Goal: Find contact information: Find contact information

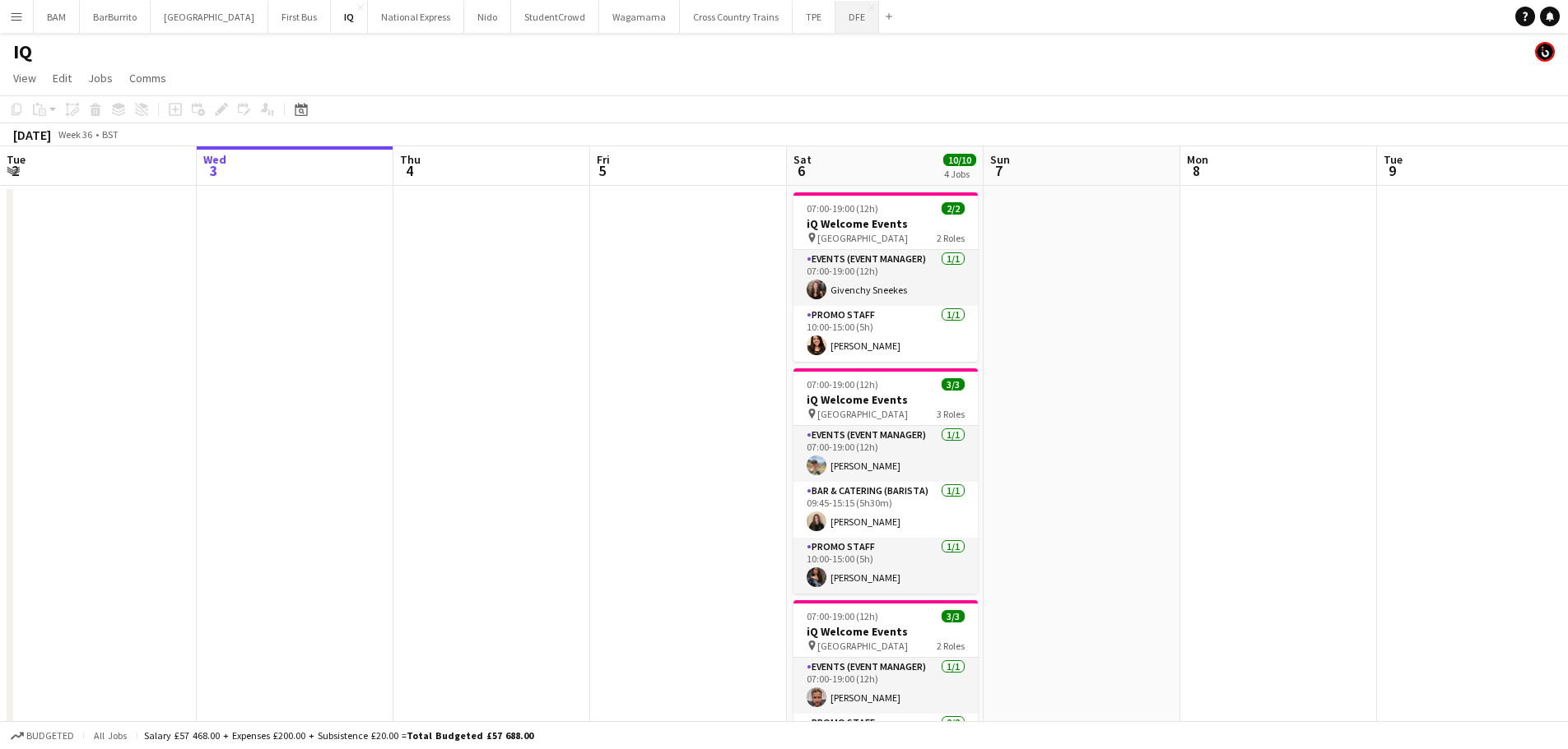
click at [835, 18] on button "DFE Close" at bounding box center [857, 17] width 44 height 32
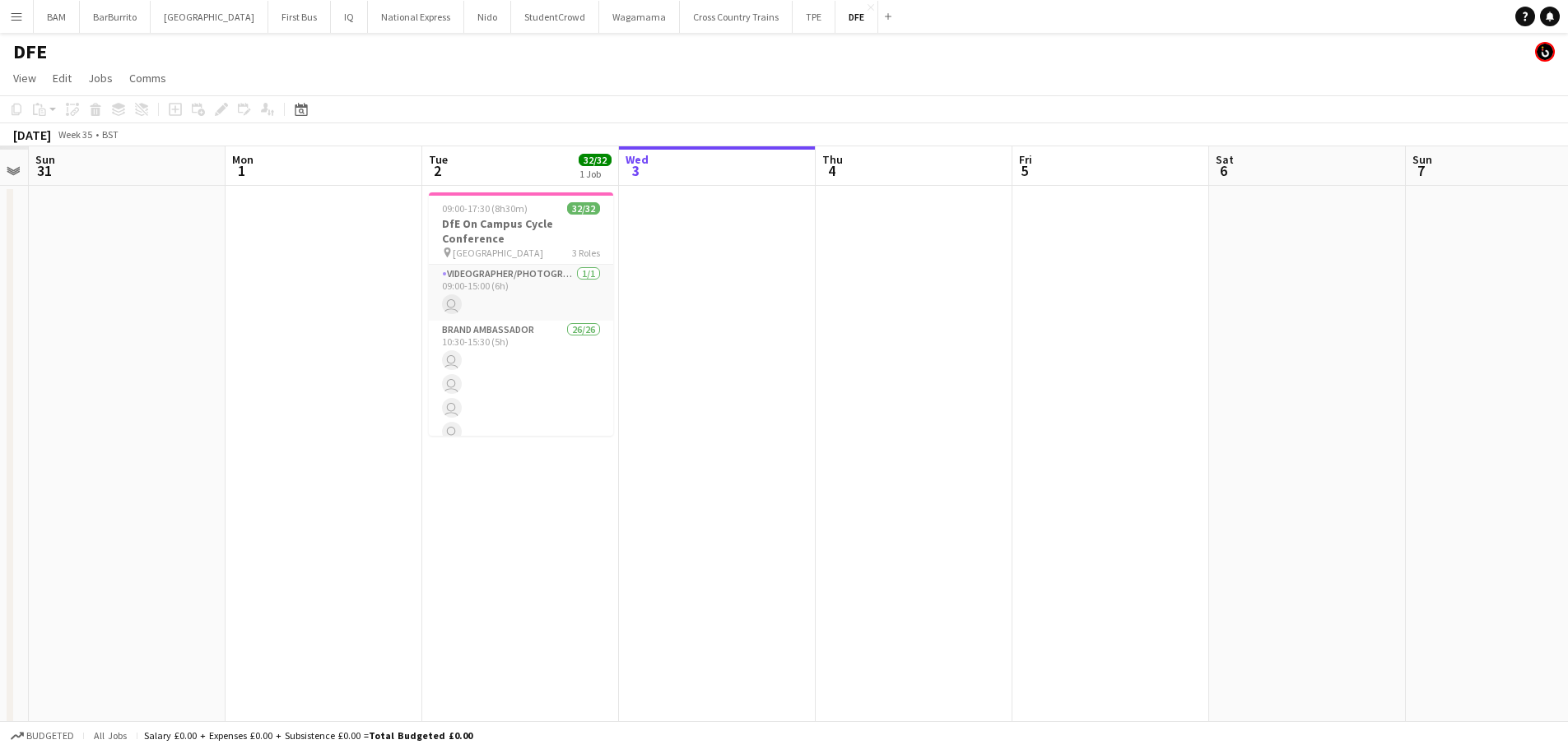
scroll to position [0, 336]
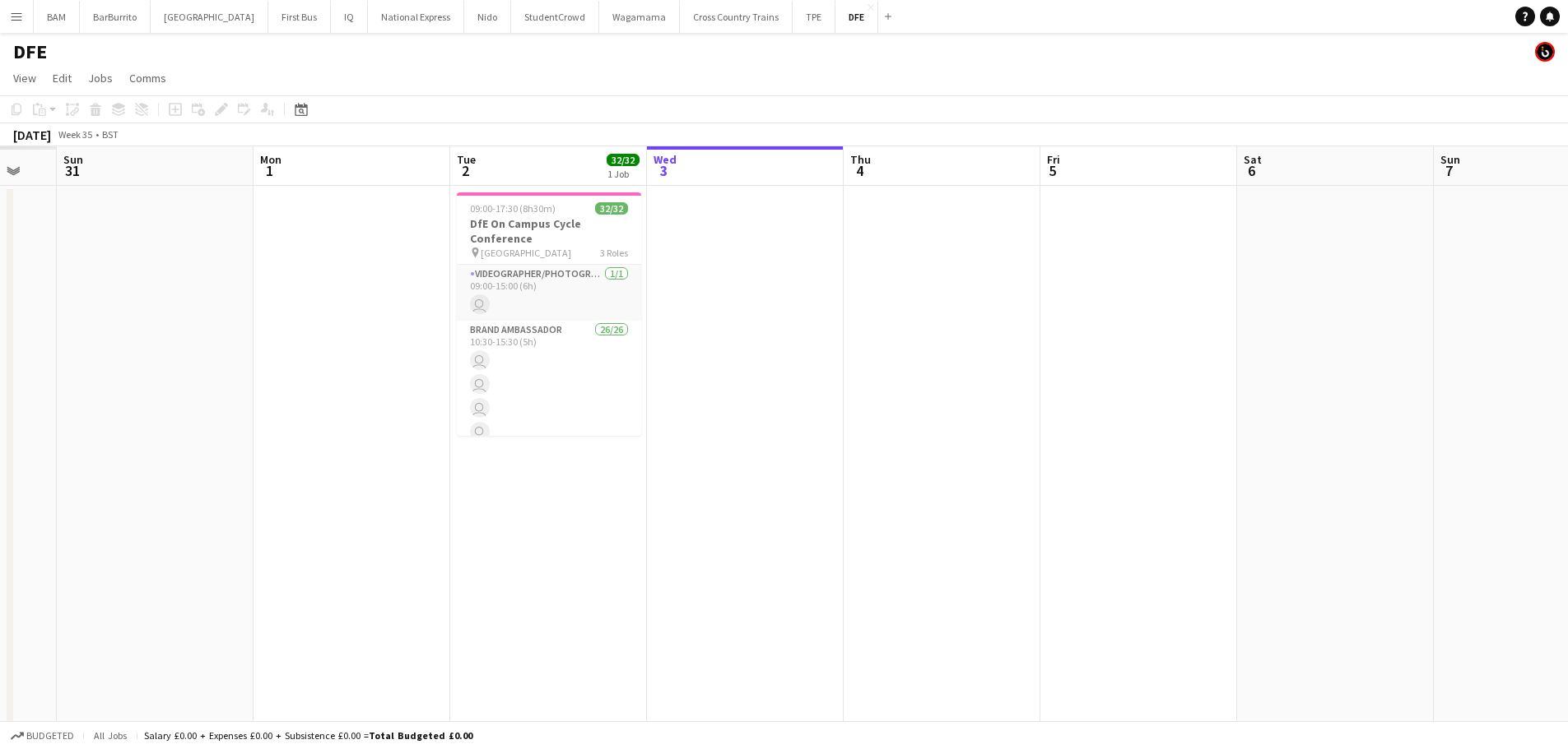
click at [994, 260] on app-calendar-viewport "Fri 29 Sat 30 Sun 31 Mon 1 Tue 2 32/32 1 Job Wed 3 Thu 4 Fri 5 Sat 6 Sun 7 Mon …" at bounding box center [784, 579] width 1568 height 864
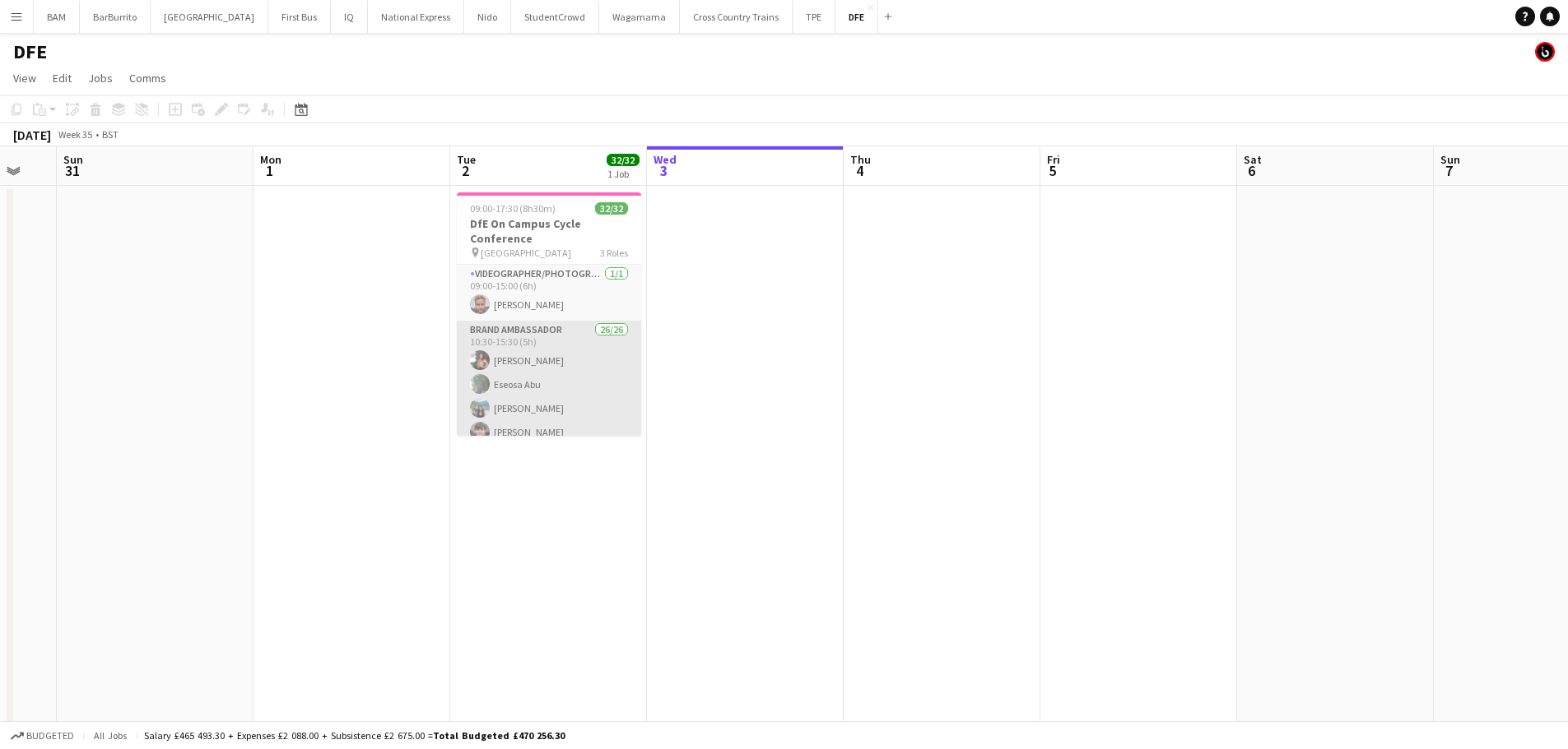
click at [574, 374] on app-card-role "Brand Ambassador 26/26 10:30-15:30 (5h) [PERSON_NAME] Eseosa [PERSON_NAME] [PER…" at bounding box center [549, 646] width 184 height 652
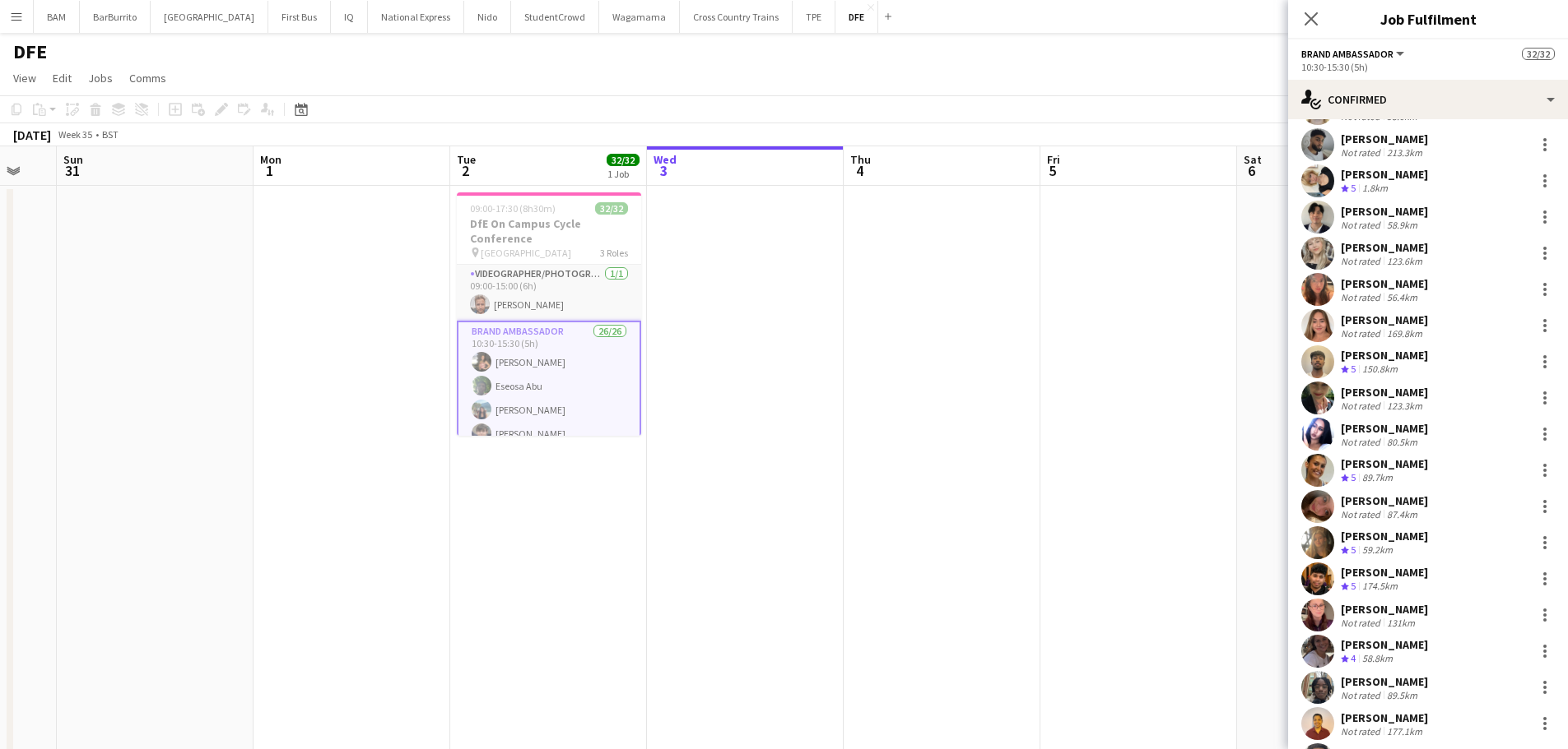
scroll to position [247, 0]
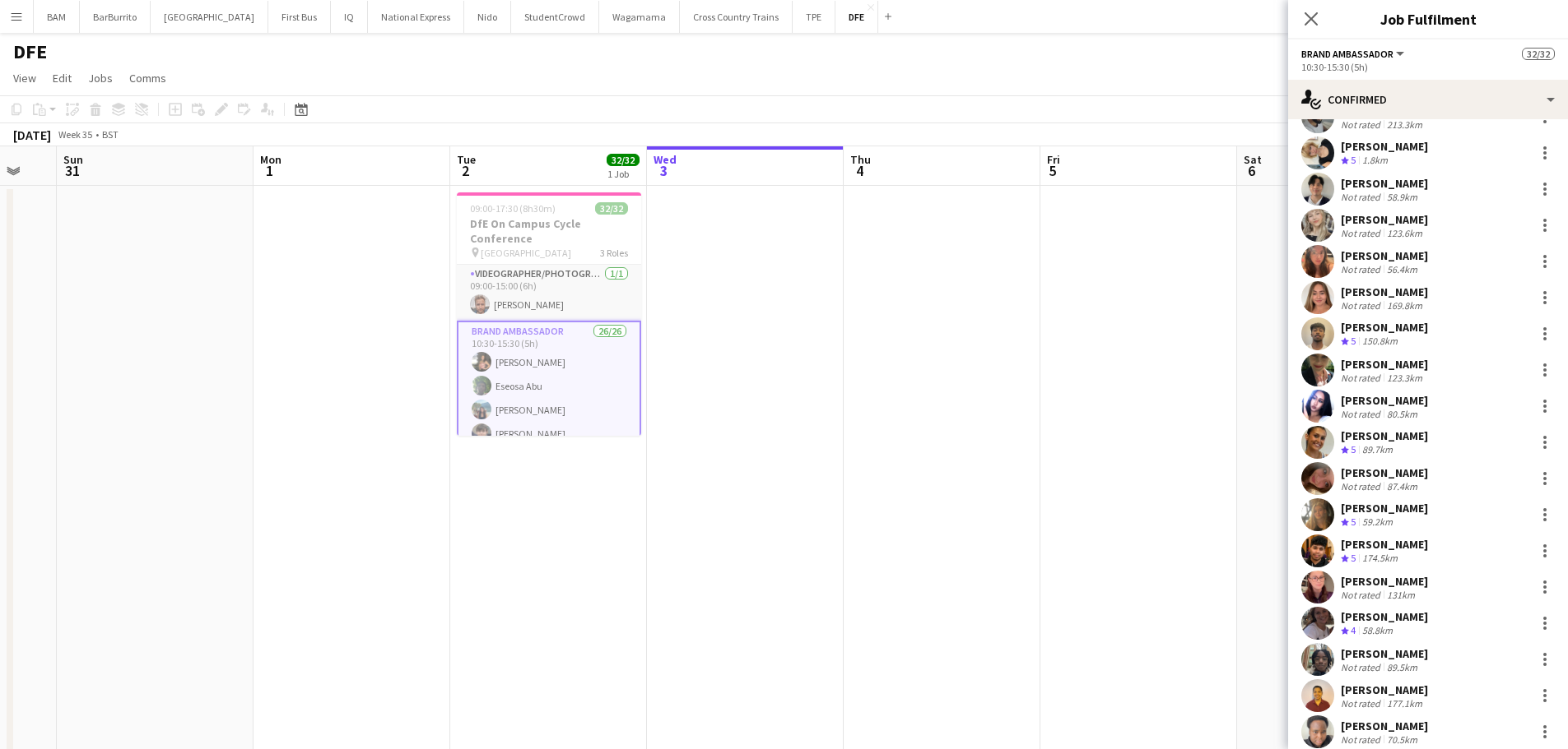
click at [1420, 629] on div "[PERSON_NAME] Crew rating 4 58.8km" at bounding box center [1427, 623] width 280 height 33
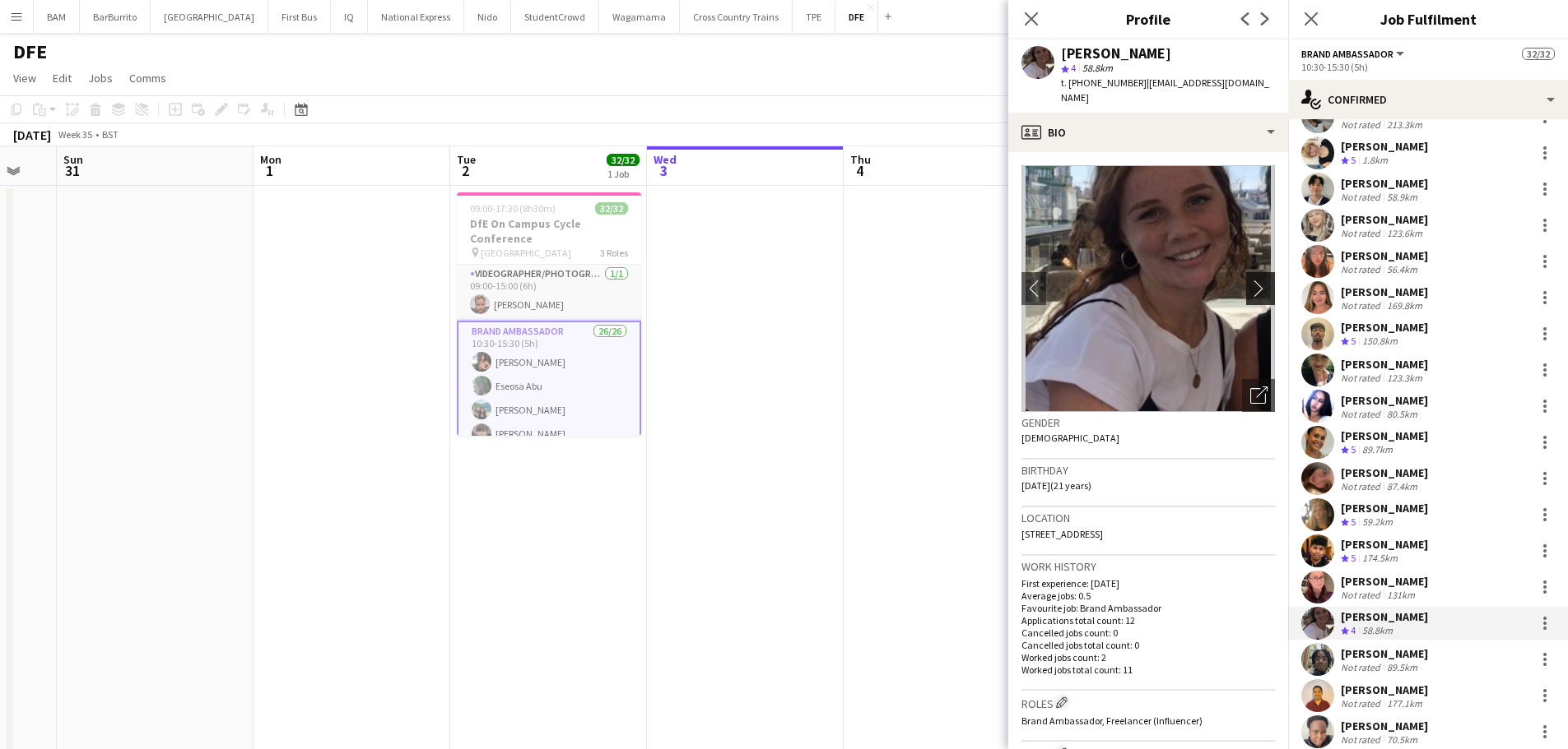
click at [1253, 279] on app-icon "chevron-right" at bounding box center [1262, 288] width 25 height 17
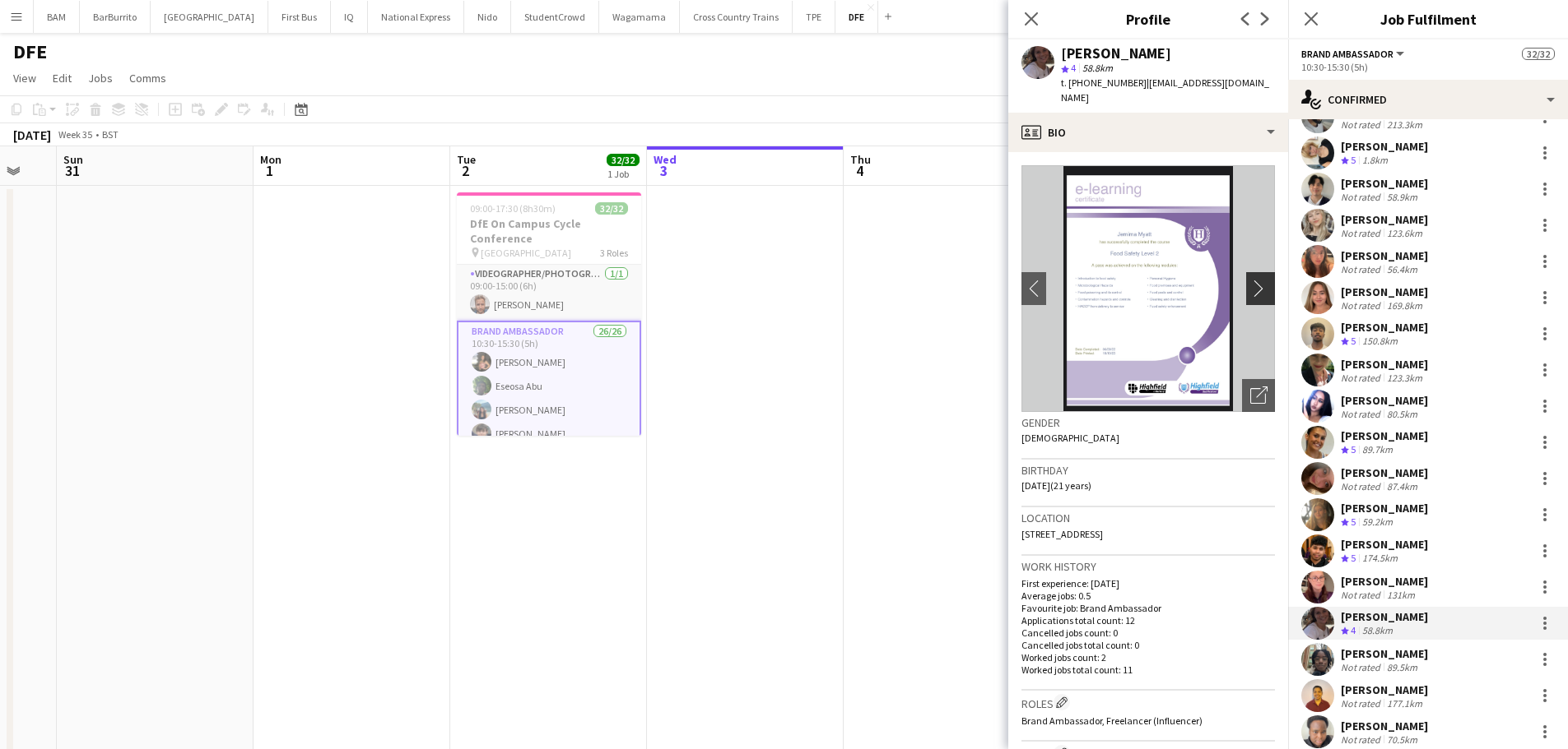
click at [1252, 279] on app-icon "chevron-right" at bounding box center [1262, 288] width 25 height 17
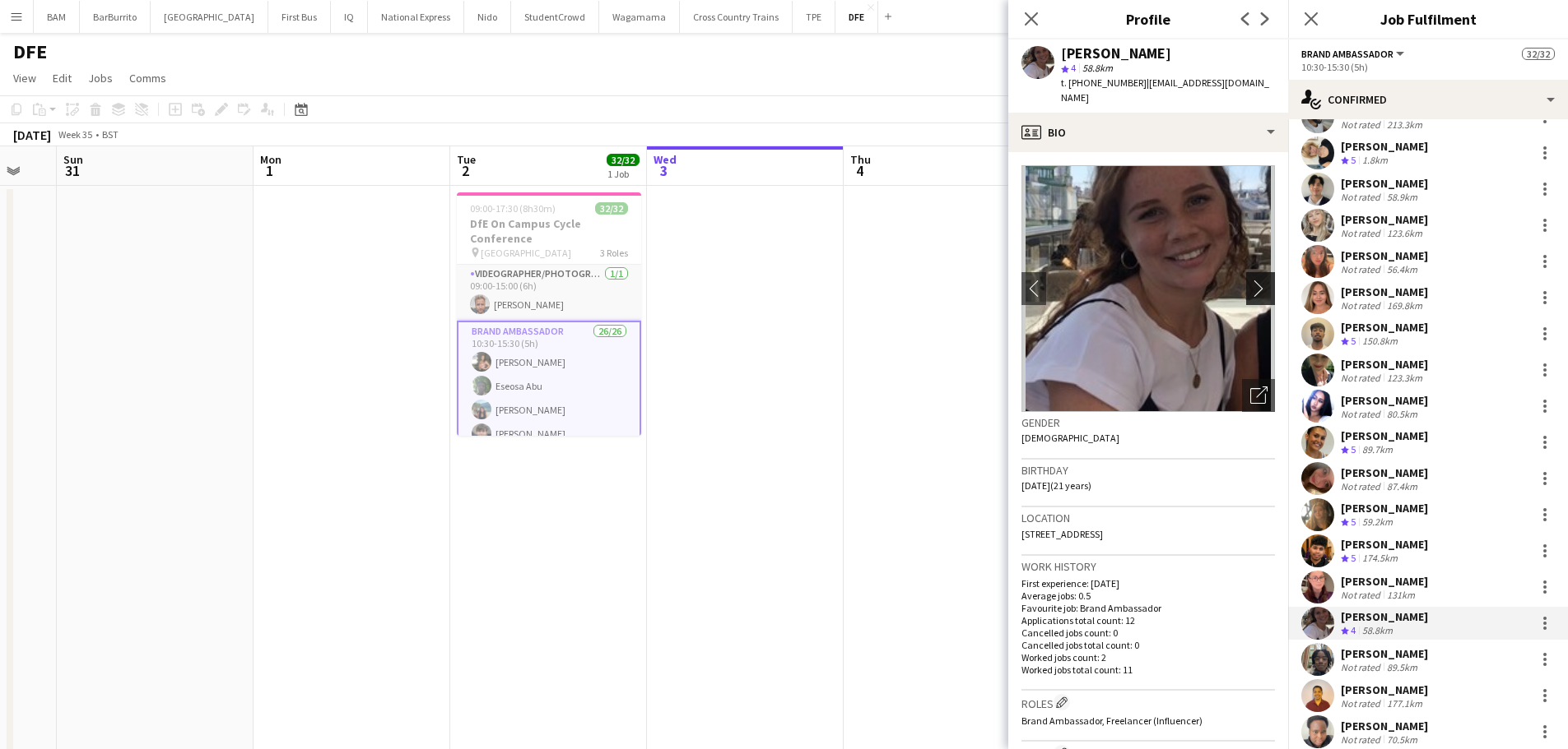
click at [1252, 279] on app-icon "chevron-right" at bounding box center [1262, 288] width 25 height 17
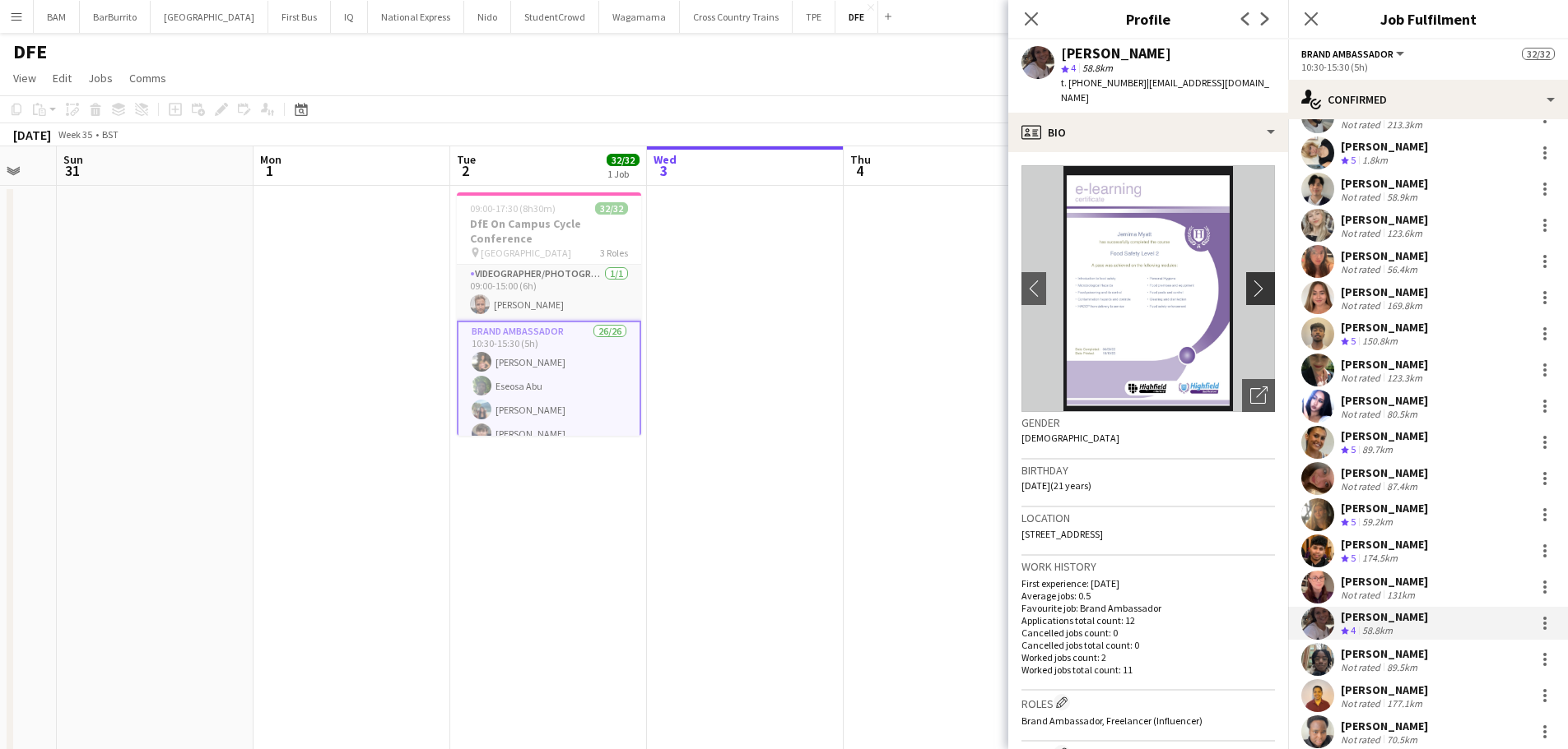
click at [1252, 279] on app-icon "chevron-right" at bounding box center [1262, 288] width 25 height 17
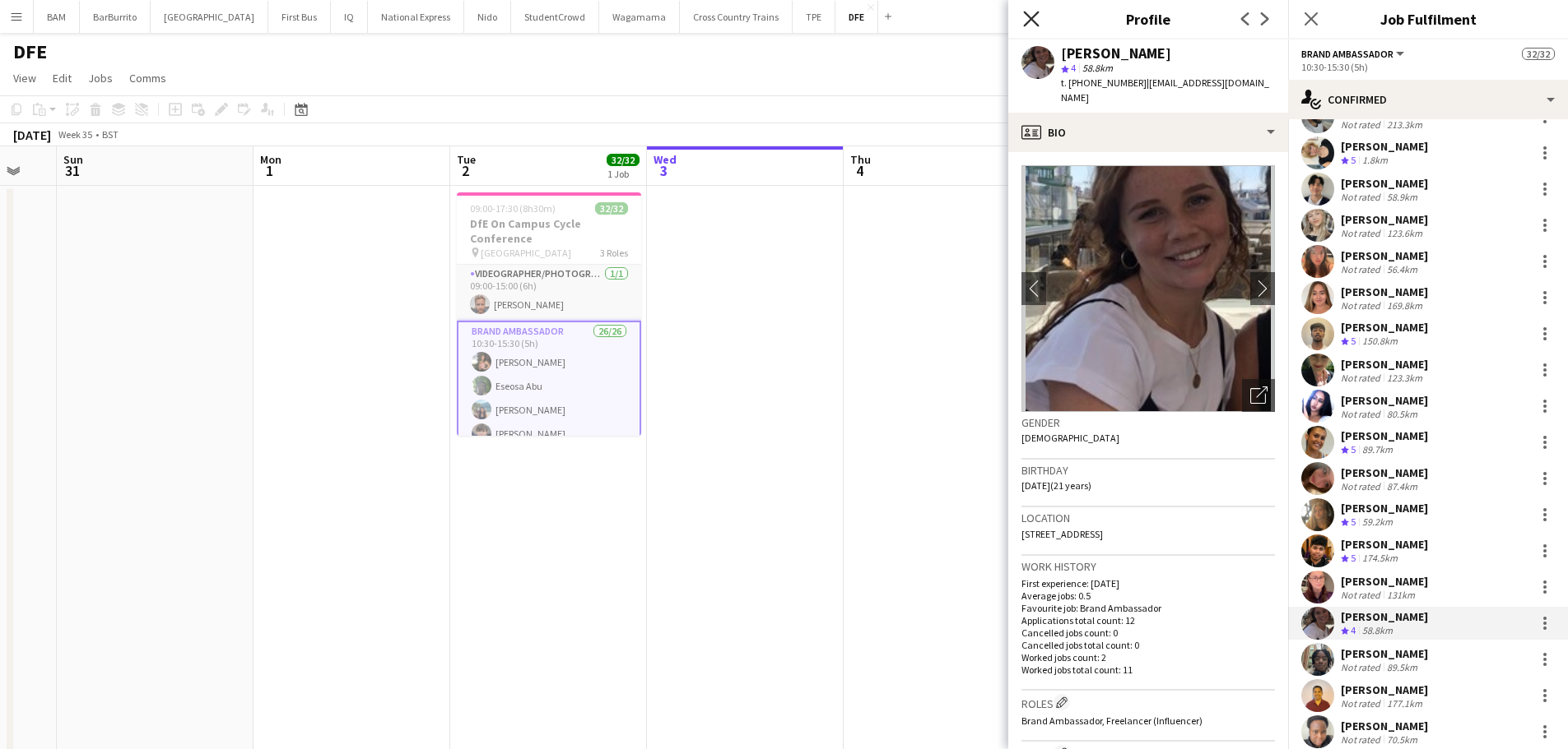
click at [1030, 14] on icon "Close pop-in" at bounding box center [1031, 18] width 16 height 16
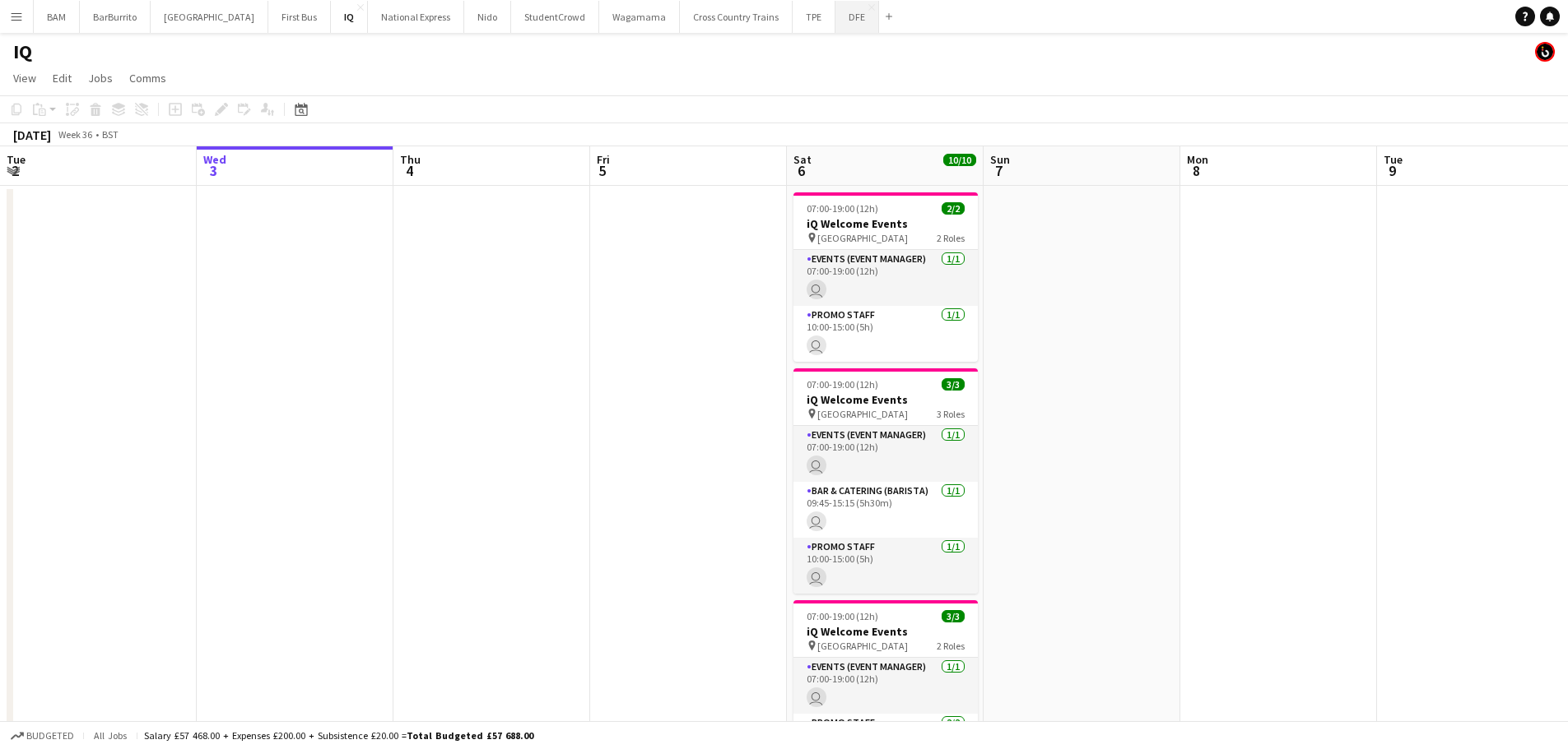
click at [835, 19] on button "DFE Close" at bounding box center [857, 17] width 44 height 32
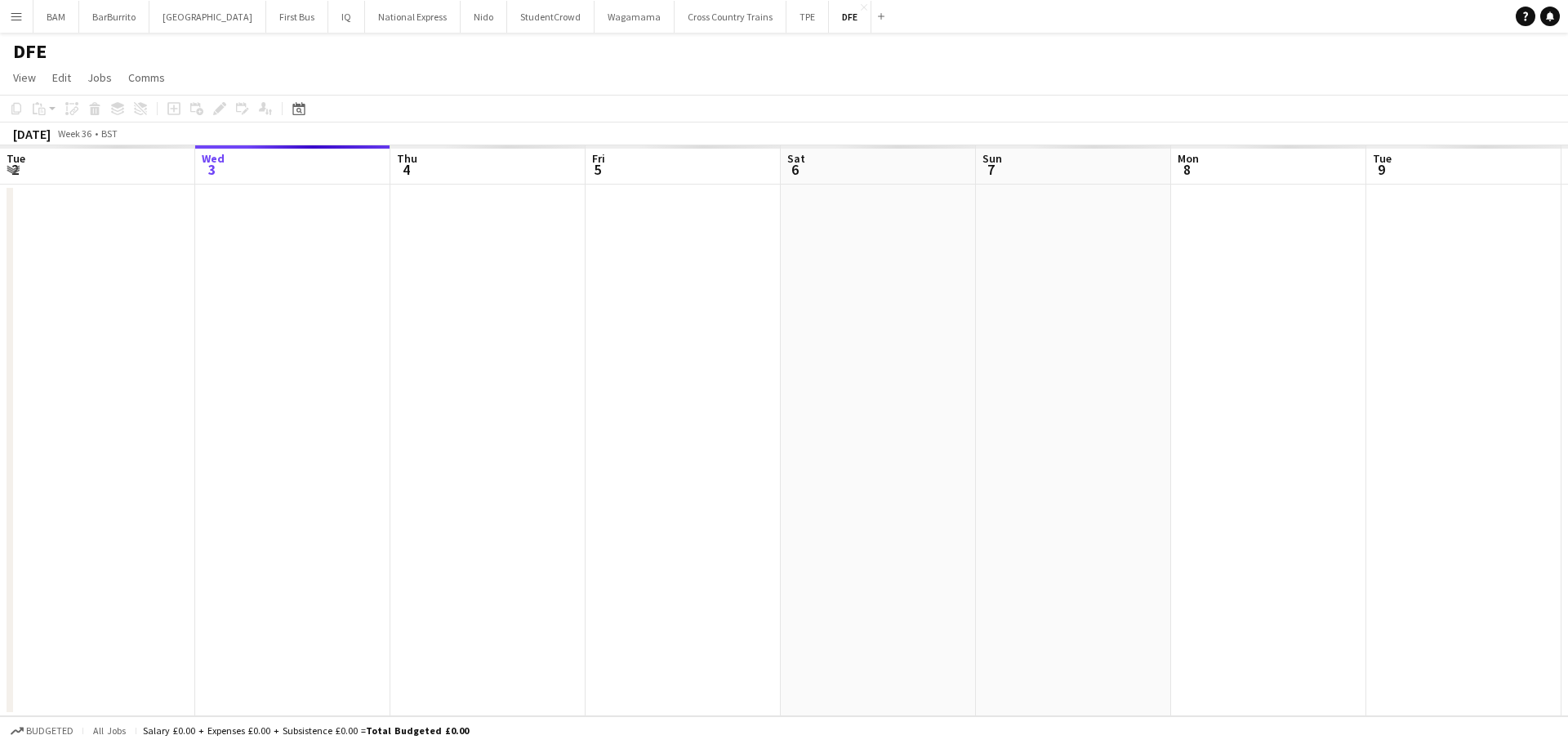
click at [416, 242] on app-calendar-viewport "Sun 31 Mon 1 Tue 2 Wed 3 Thu 4 Fri 5 Sat 6 Sun 7 Mon 8 Tue 9 Wed 10 Thu 11 Fri …" at bounding box center [784, 431] width 1568 height 571
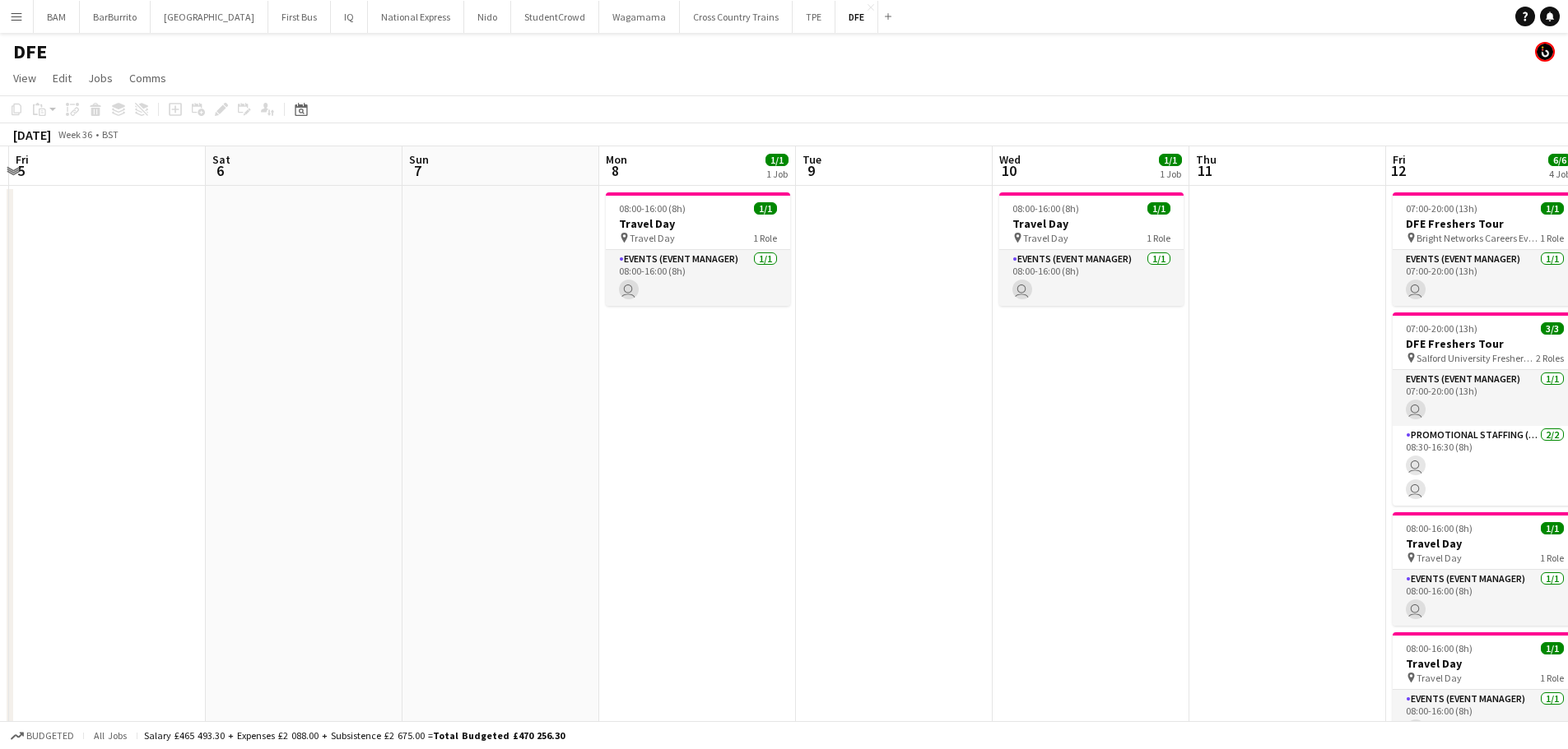
drag, startPoint x: 1243, startPoint y: 278, endPoint x: 712, endPoint y: 298, distance: 531.4
click at [569, 297] on app-calendar-viewport "Tue 2 32/32 1 Job Wed 3 Thu 4 Fri 5 Sat 6 Sun 7 Mon 8 1/1 1 Job Tue 9 Wed 10 1/…" at bounding box center [784, 579] width 1568 height 864
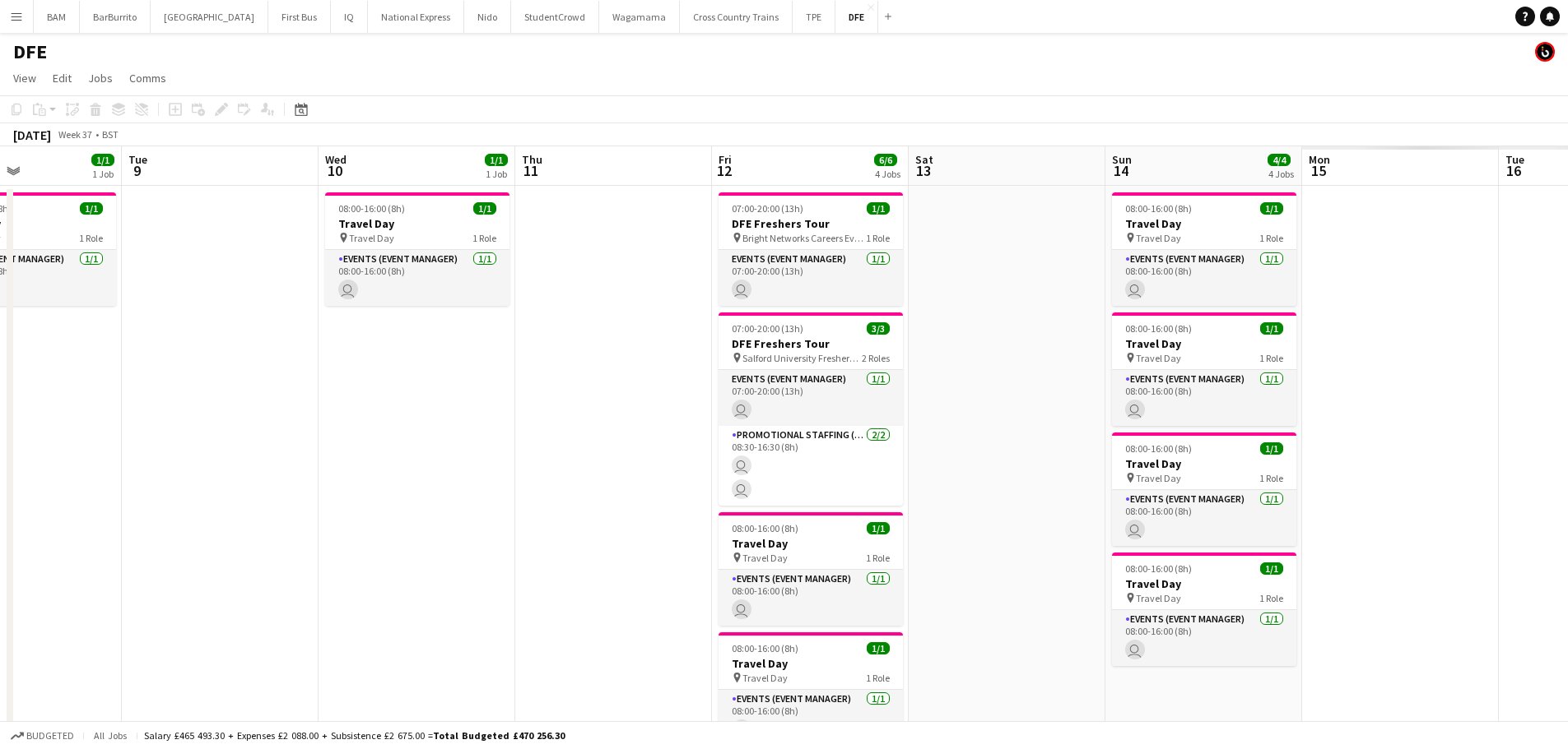
scroll to position [0, 559]
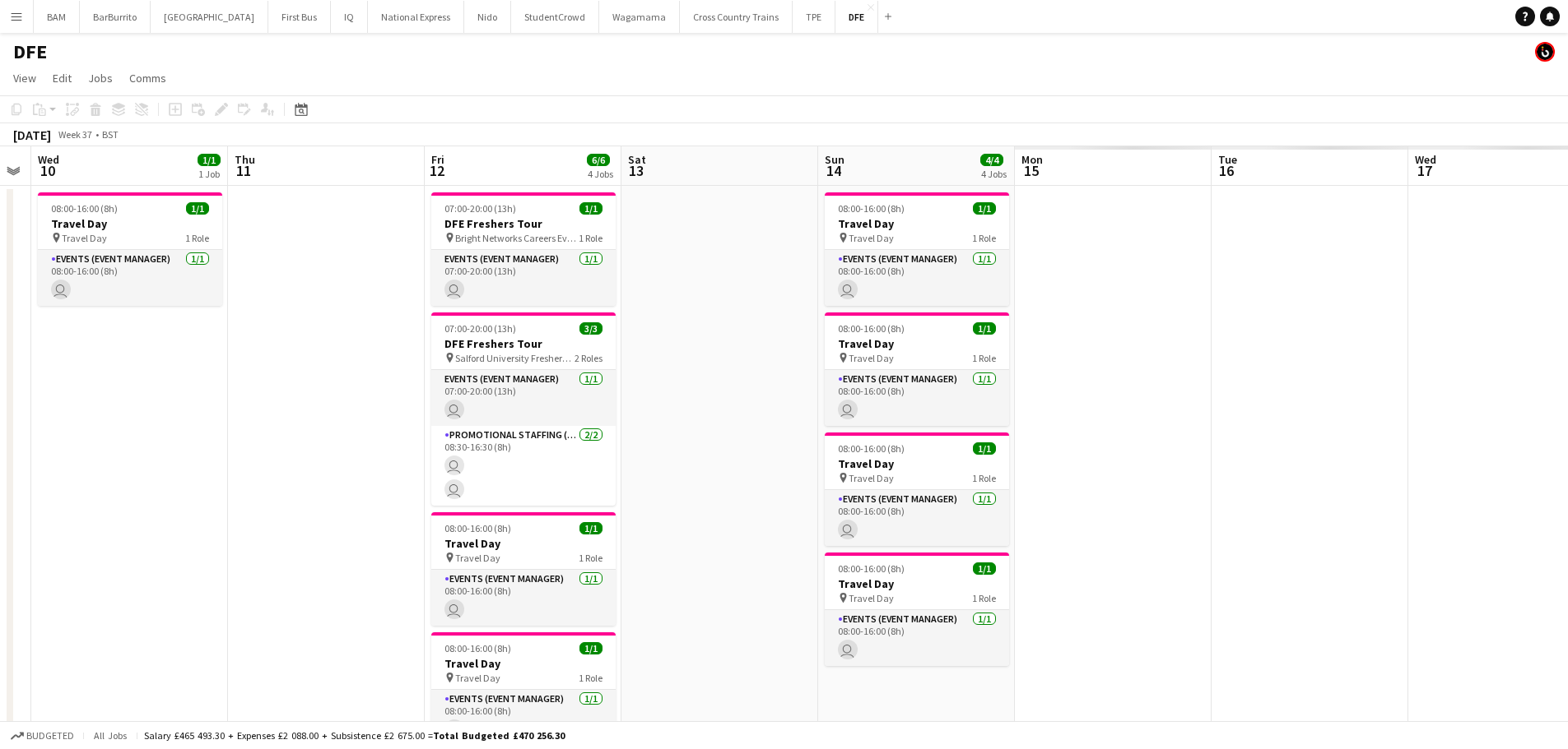
drag, startPoint x: 1109, startPoint y: 372, endPoint x: 1064, endPoint y: 373, distance: 45.0
click at [1064, 373] on app-calendar-viewport "Sun 7 Mon 8 1/1 1 Job Tue 9 Wed 10 1/1 1 Job Thu 11 Fri 12 6/6 4 Jobs Sat 13 Su…" at bounding box center [784, 579] width 1568 height 864
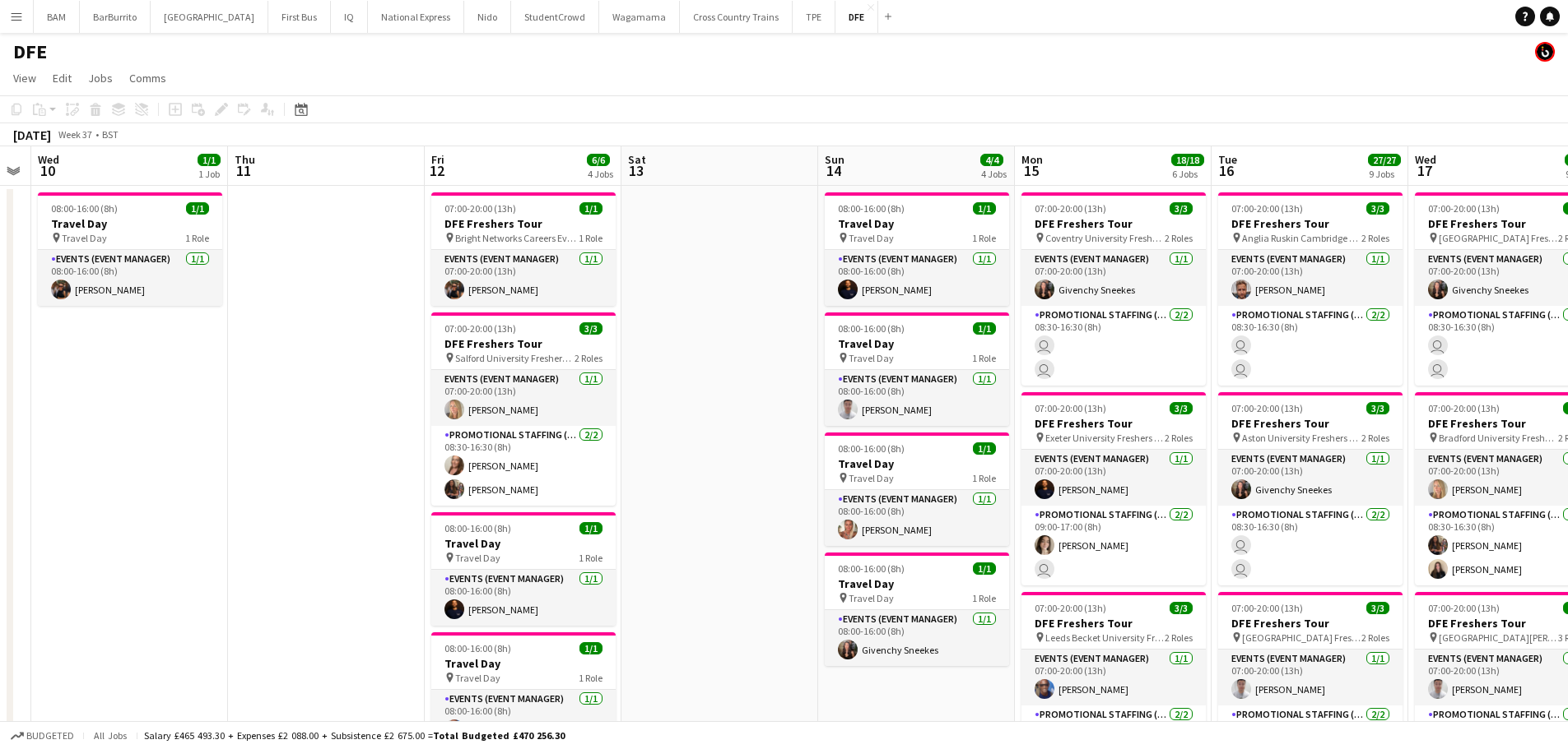
drag, startPoint x: 690, startPoint y: 139, endPoint x: 783, endPoint y: 143, distance: 93.1
click at [783, 143] on div "September 2025 Week 37 • BST" at bounding box center [784, 134] width 1568 height 23
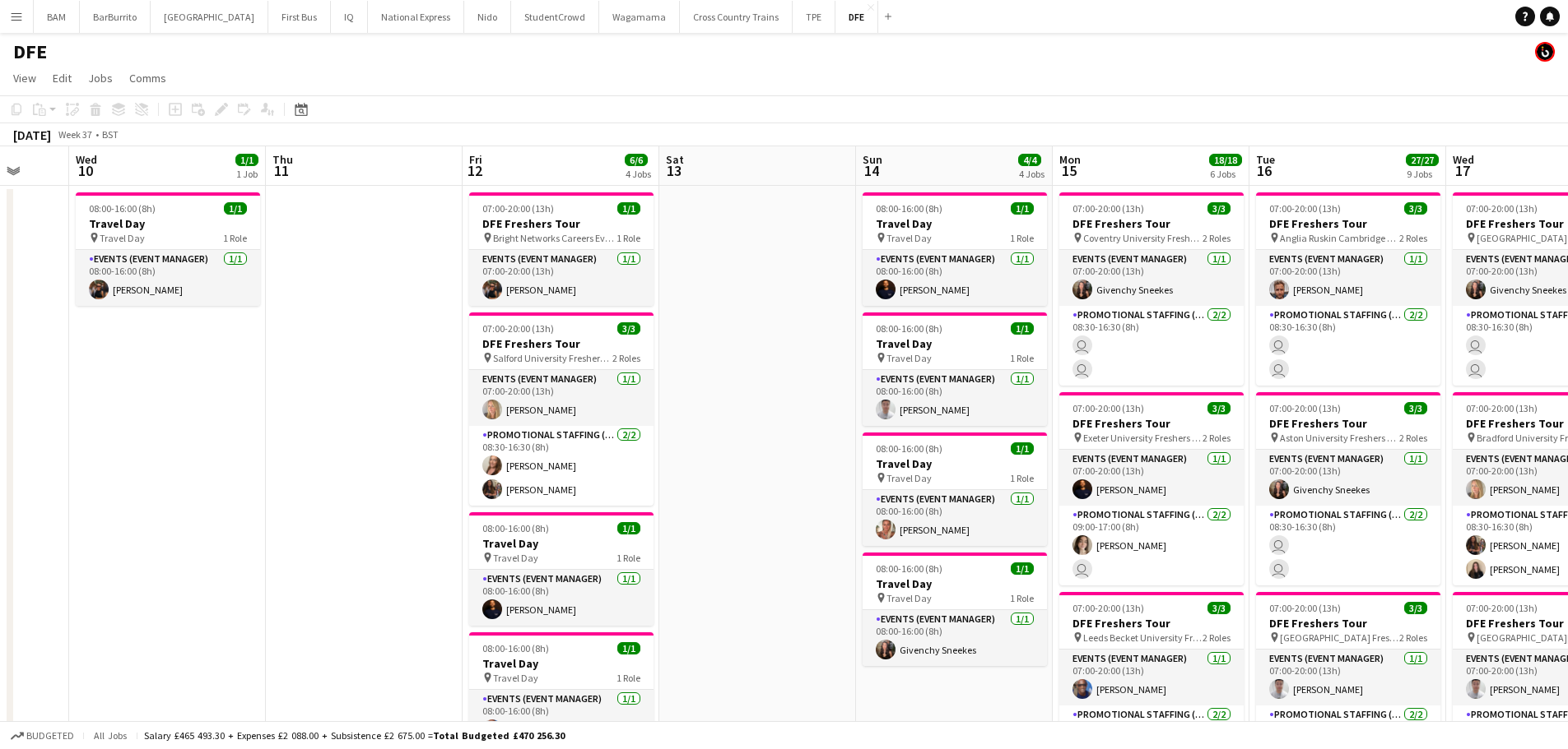
drag, startPoint x: 673, startPoint y: 282, endPoint x: 878, endPoint y: 306, distance: 206.4
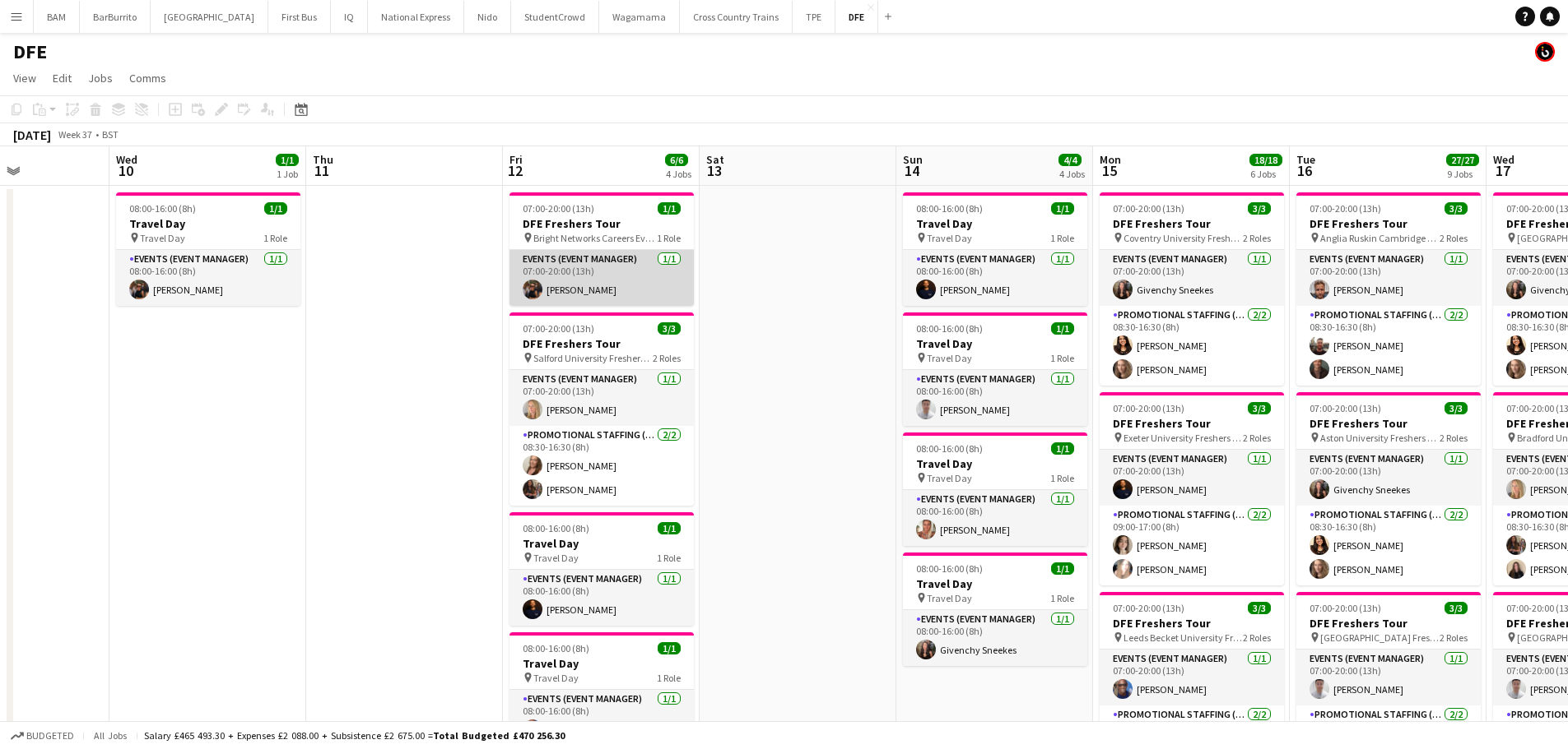
drag, startPoint x: 580, startPoint y: 273, endPoint x: 625, endPoint y: 277, distance: 45.2
click at [577, 276] on app-card-role "Events (Event Manager) 1/1 07:00-20:00 (13h) Maria Oriordan" at bounding box center [601, 278] width 184 height 56
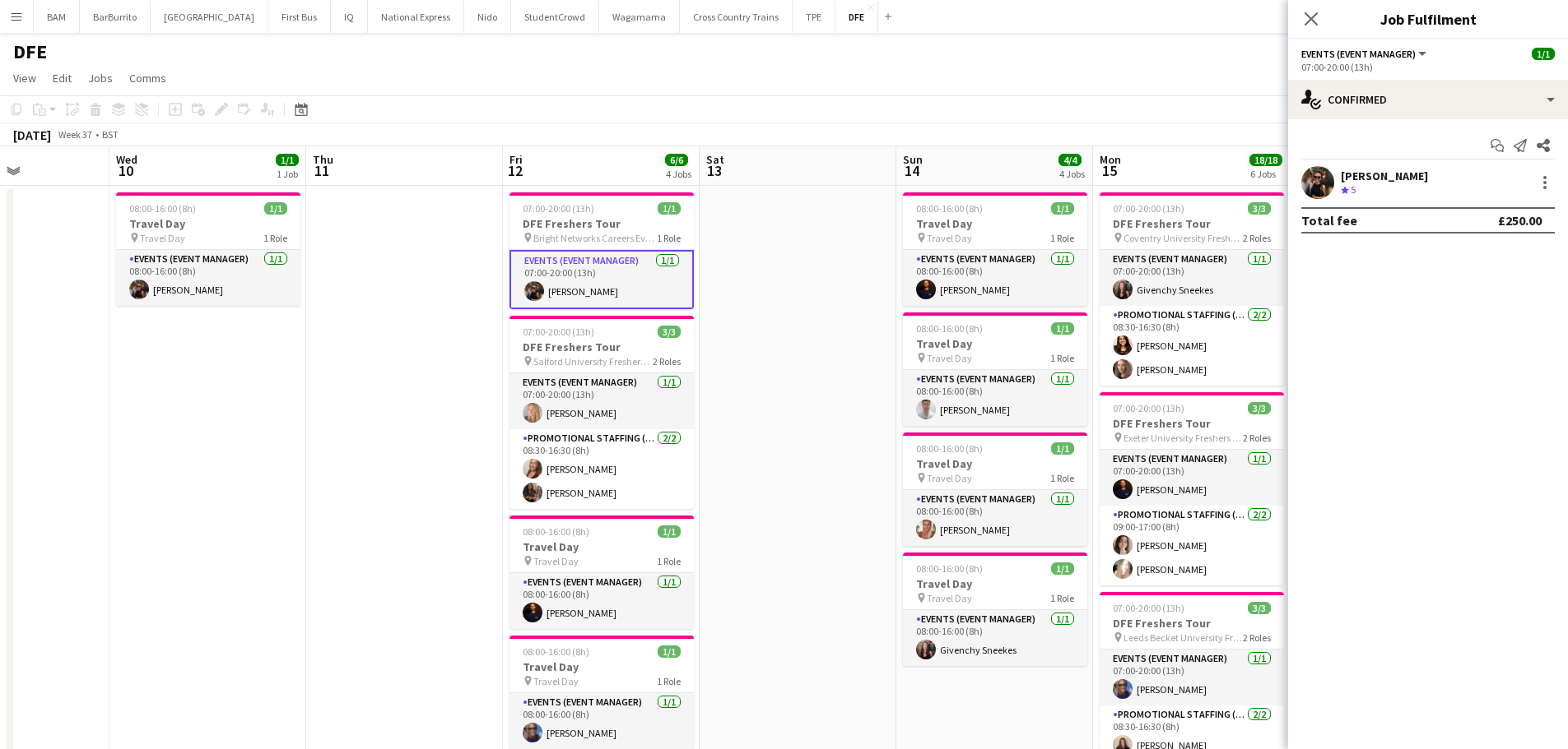
scroll to position [0, 484]
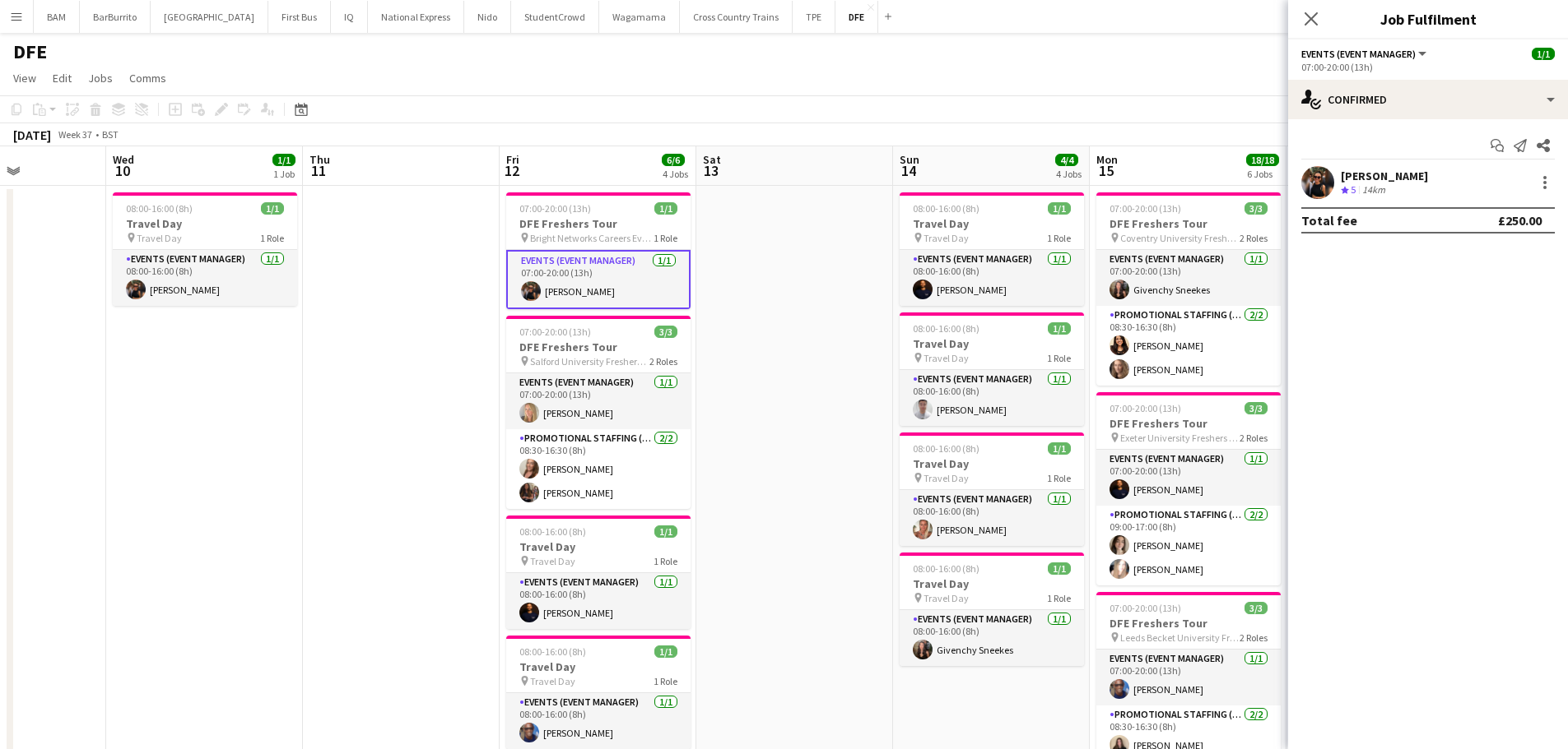
click at [1384, 177] on div "[PERSON_NAME]" at bounding box center [1385, 175] width 87 height 15
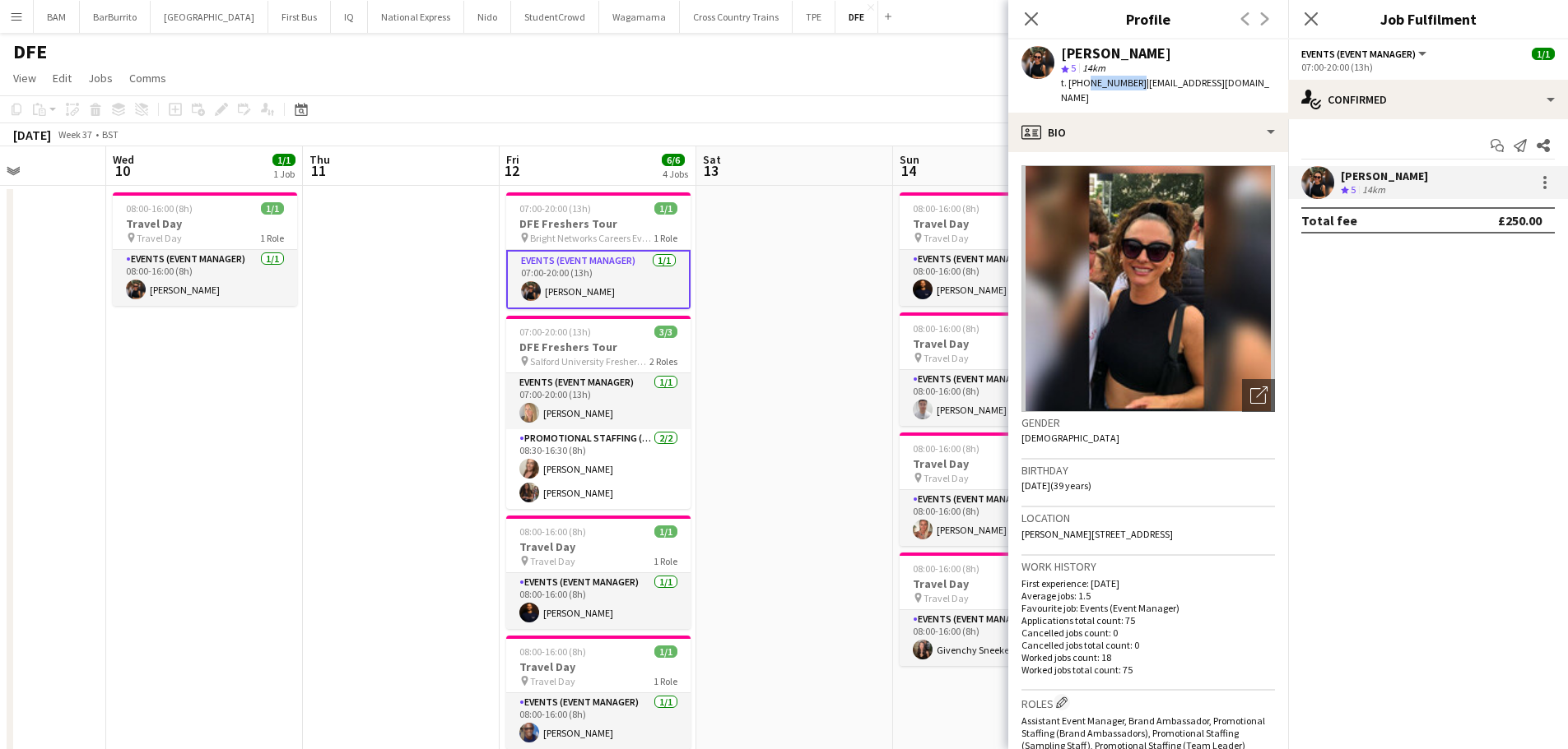
drag, startPoint x: 1083, startPoint y: 81, endPoint x: 1130, endPoint y: 91, distance: 48.1
click at [1130, 91] on div "t. +447365236582 | maria_oriordan@yahoo.com" at bounding box center [1167, 91] width 214 height 30
copy span "7365236582"
